Goal: Use online tool/utility

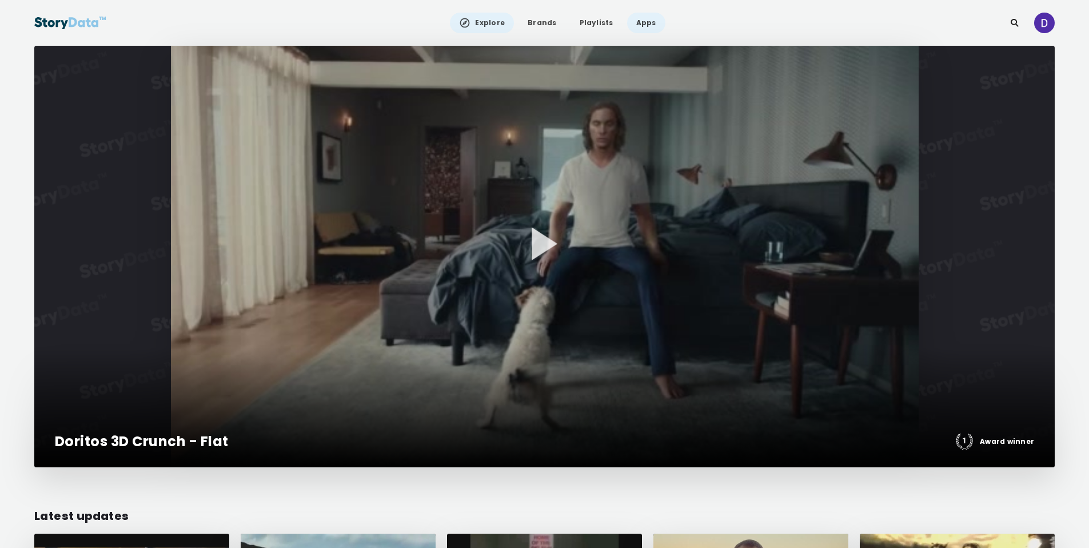
click at [646, 27] on link "Apps" at bounding box center [646, 23] width 38 height 21
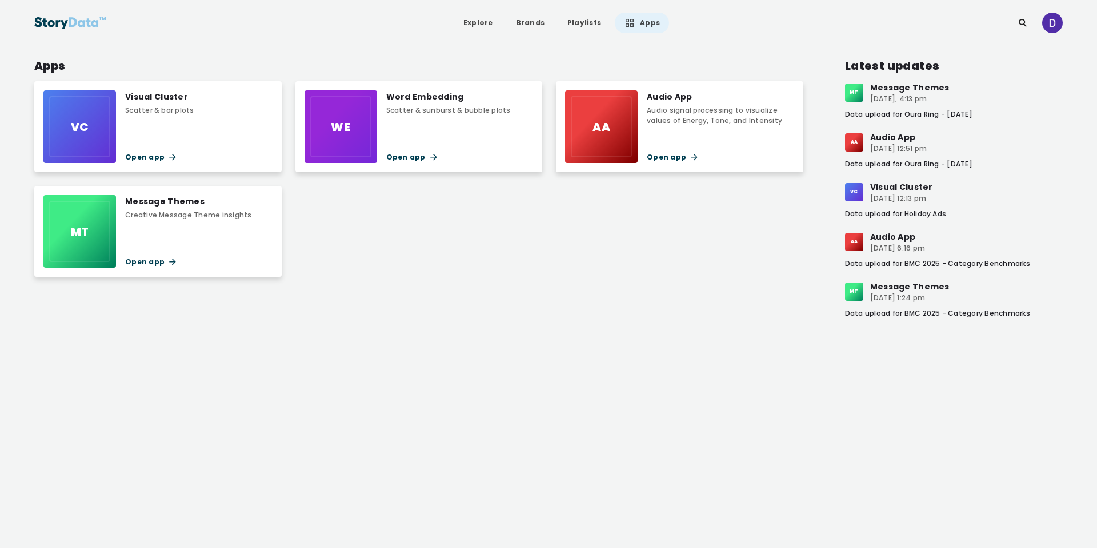
click at [180, 222] on div "Message Themes Creative Message Theme insights Open app" at bounding box center [188, 231] width 126 height 73
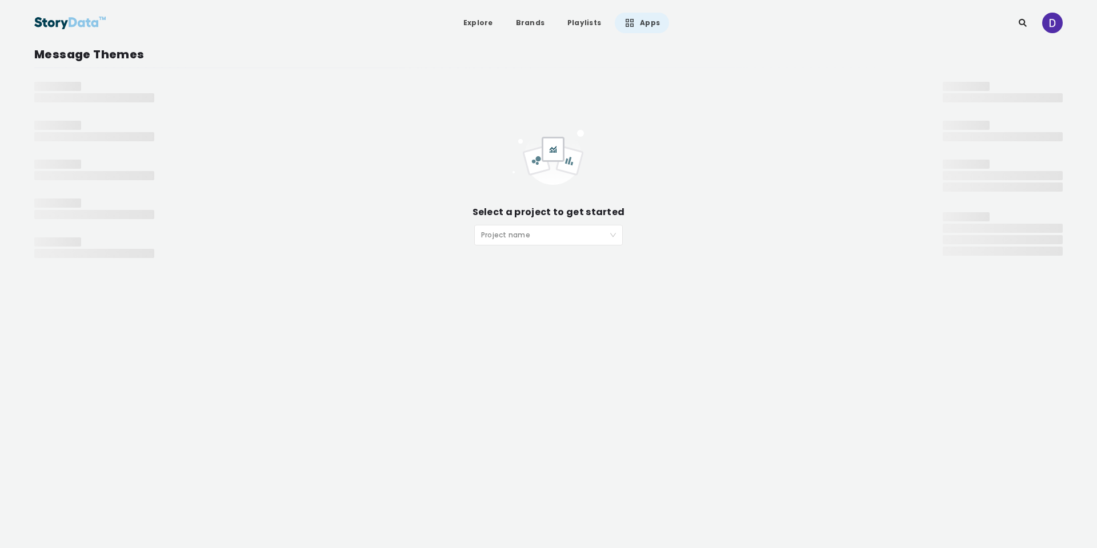
click at [566, 238] on input "search" at bounding box center [544, 233] width 127 height 17
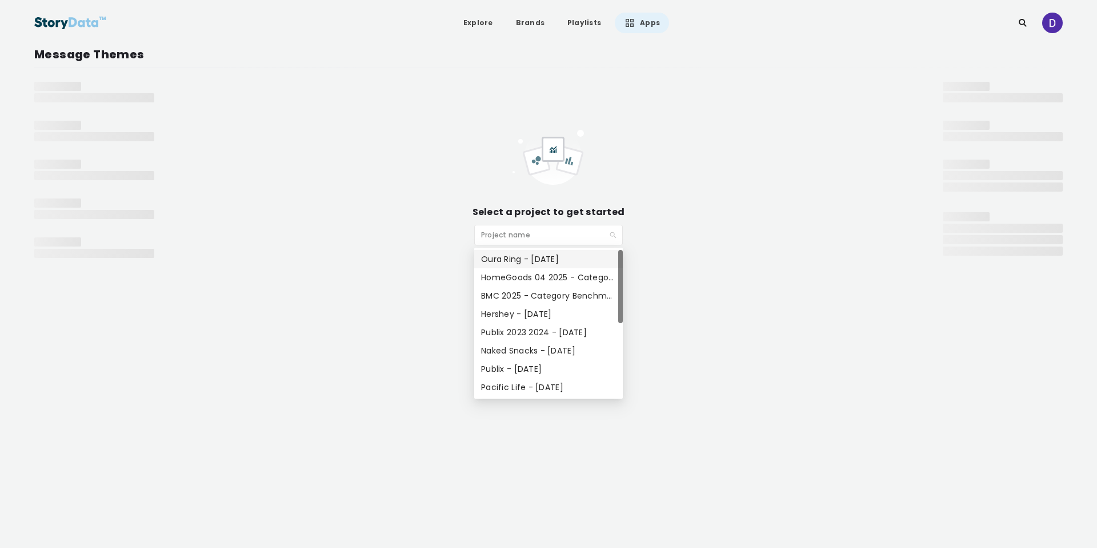
click at [562, 256] on div "Oura Ring - [DATE]" at bounding box center [548, 259] width 135 height 13
